Goal: Find specific page/section: Find specific page/section

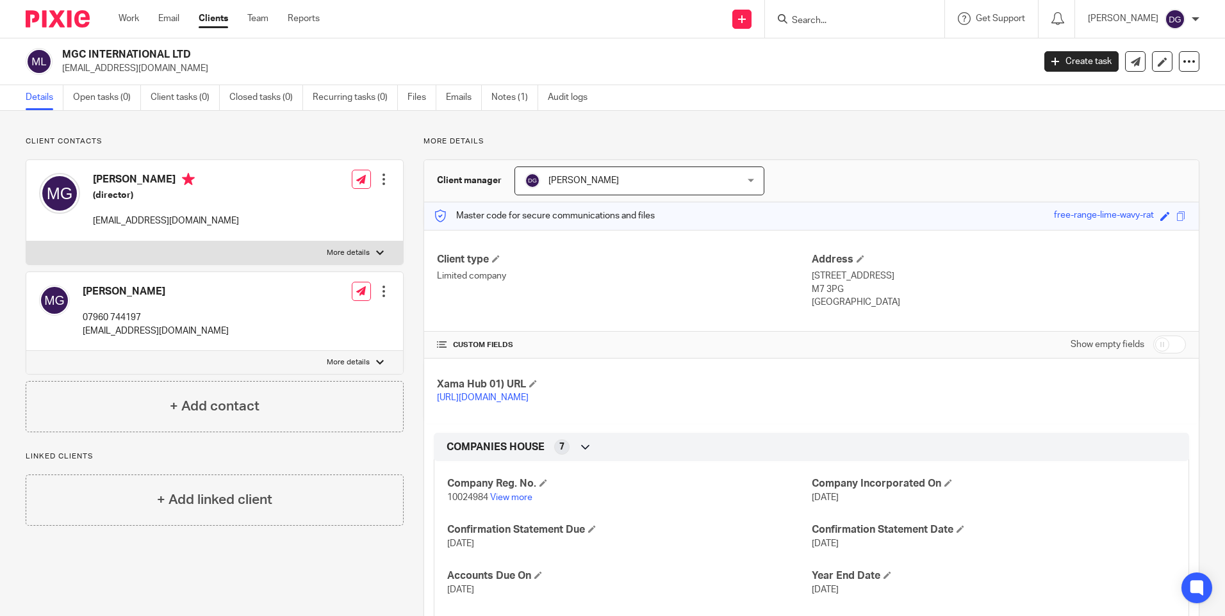
click at [821, 22] on input "Search" at bounding box center [848, 21] width 115 height 12
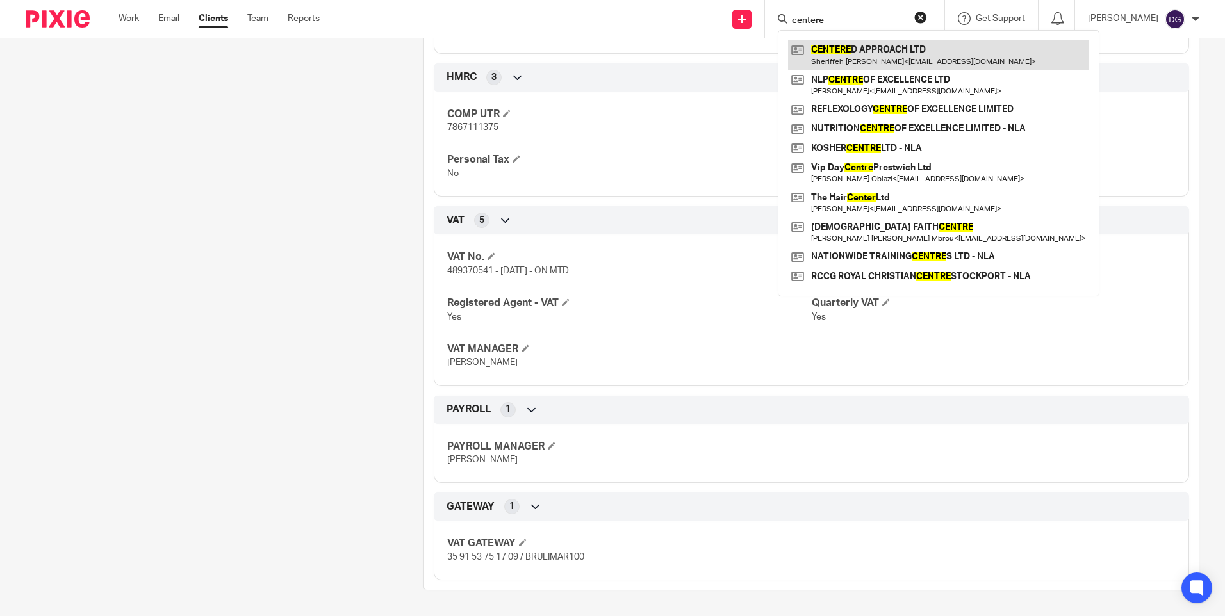
type input "centere"
click at [853, 51] on link at bounding box center [938, 54] width 301 height 29
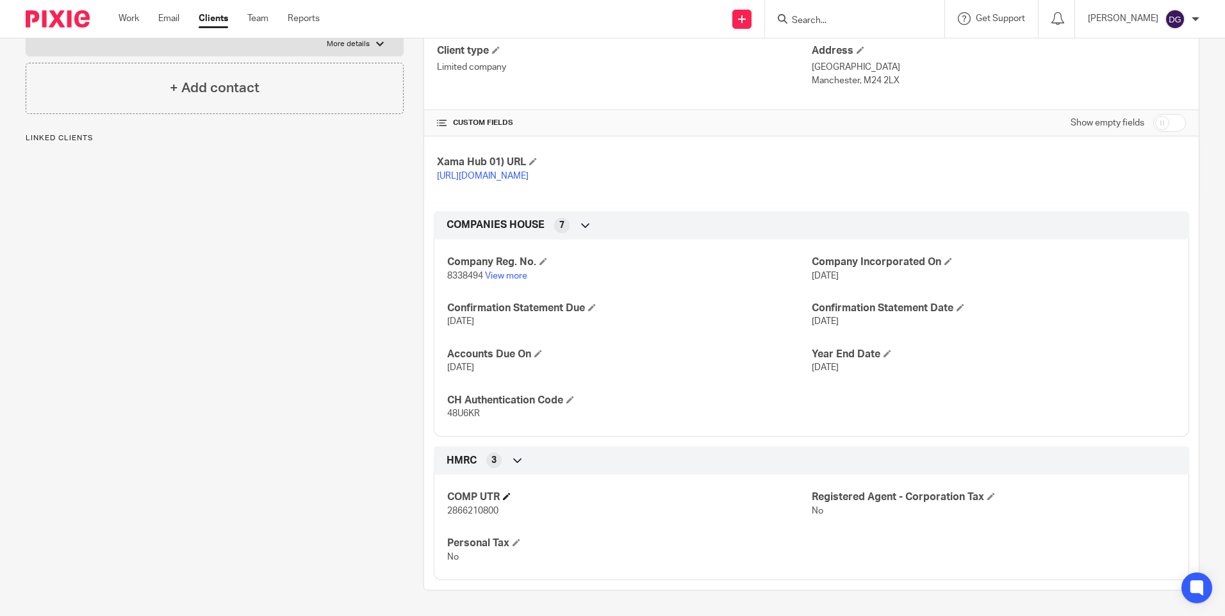
scroll to position [222, 0]
drag, startPoint x: 494, startPoint y: 513, endPoint x: 459, endPoint y: 514, distance: 34.6
click at [459, 514] on span "2866210800" at bounding box center [472, 511] width 51 height 9
drag, startPoint x: 459, startPoint y: 514, endPoint x: 488, endPoint y: 515, distance: 28.9
click at [480, 516] on span "2866210800" at bounding box center [472, 511] width 51 height 9
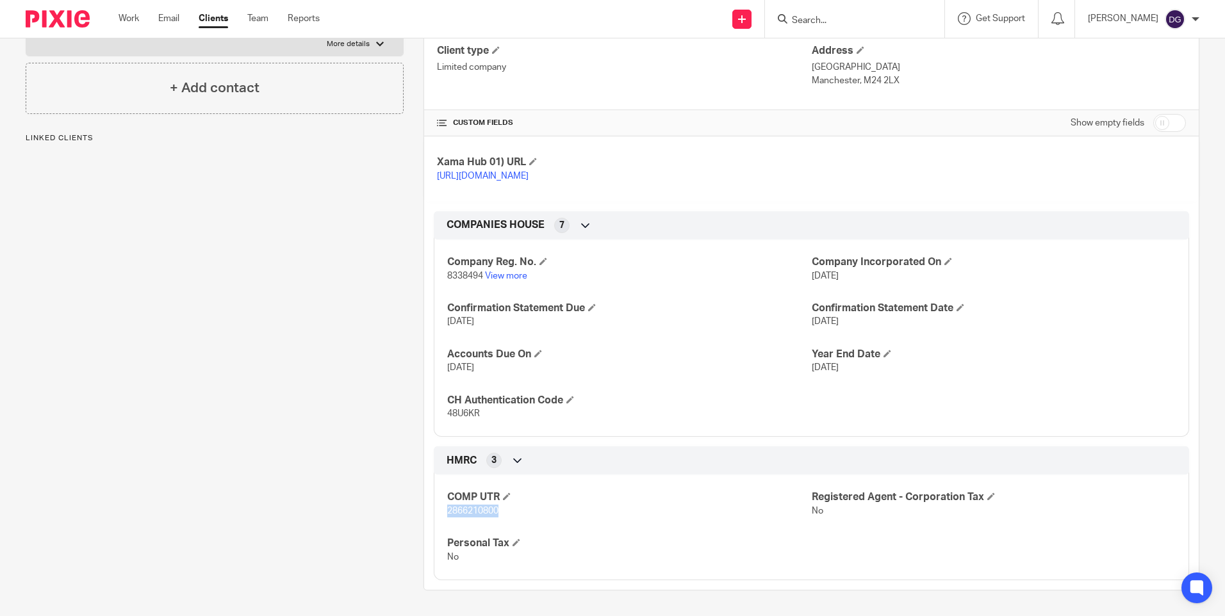
drag, startPoint x: 497, startPoint y: 511, endPoint x: 444, endPoint y: 509, distance: 52.6
click at [447, 509] on span "2866210800" at bounding box center [472, 511] width 51 height 9
copy span "2866210800"
drag, startPoint x: 830, startPoint y: 8, endPoint x: 837, endPoint y: 12, distance: 7.8
click at [832, 8] on div at bounding box center [854, 19] width 179 height 38
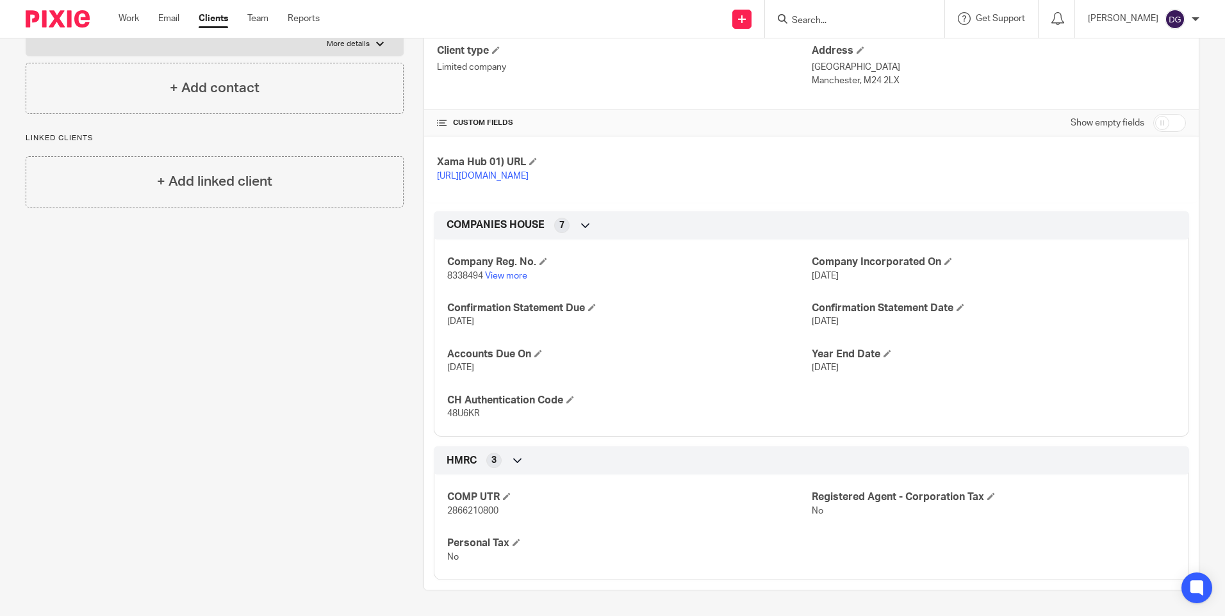
click at [838, 13] on form at bounding box center [859, 19] width 136 height 16
click at [830, 24] on input "Search" at bounding box center [848, 21] width 115 height 12
type input "alchem"
click at [828, 37] on div "Alchem ist Learning Ltd" at bounding box center [867, 50] width 179 height 40
click at [828, 42] on link at bounding box center [867, 49] width 159 height 19
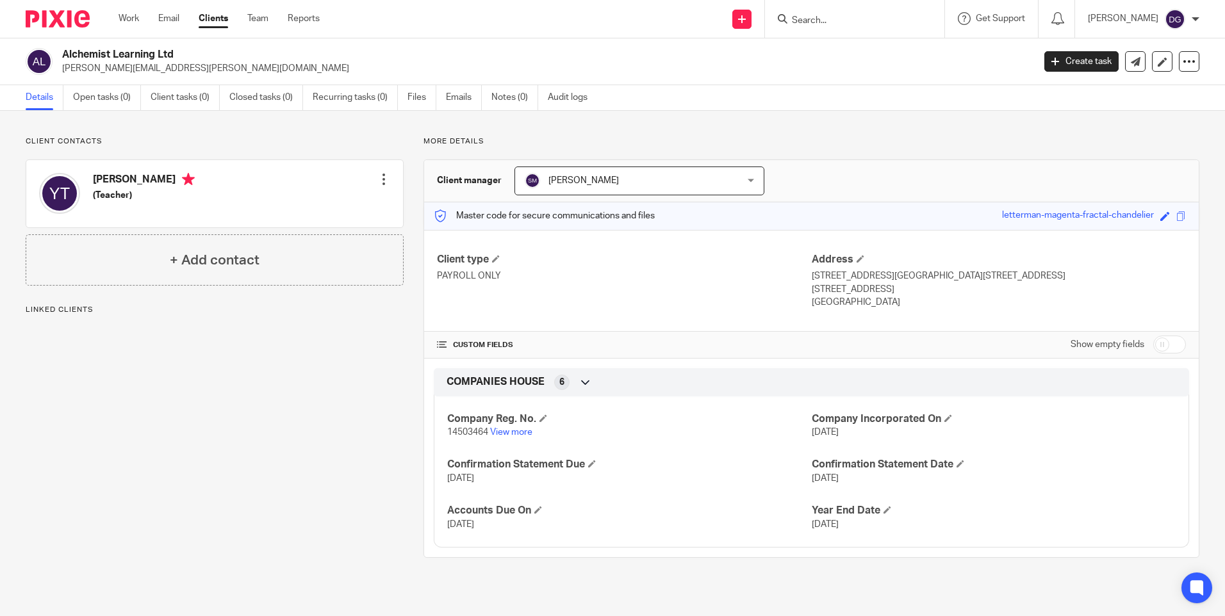
drag, startPoint x: 501, startPoint y: 276, endPoint x: 472, endPoint y: 276, distance: 28.8
click at [472, 276] on p "PAYROLL ONLY" at bounding box center [624, 276] width 374 height 13
drag, startPoint x: 472, startPoint y: 276, endPoint x: 451, endPoint y: 288, distance: 24.1
click at [451, 288] on div "Client type PAYROLL ONLY" at bounding box center [624, 281] width 374 height 56
click at [421, 94] on link "Files" at bounding box center [421, 97] width 29 height 25
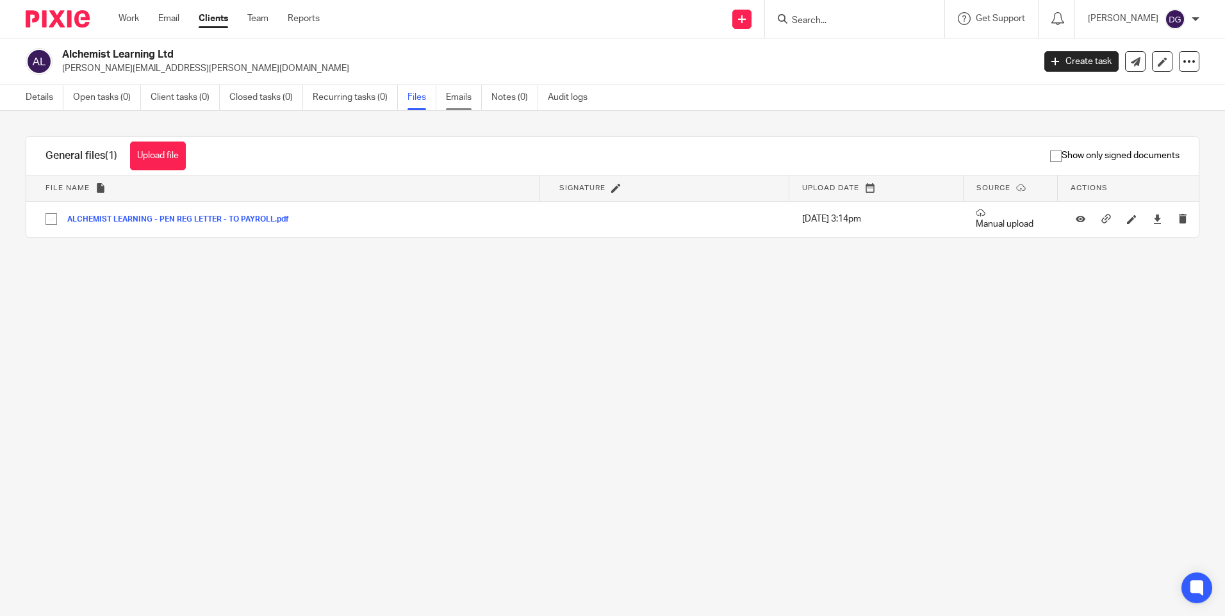
click at [454, 94] on link "Emails" at bounding box center [464, 97] width 36 height 25
